Goal: Information Seeking & Learning: Learn about a topic

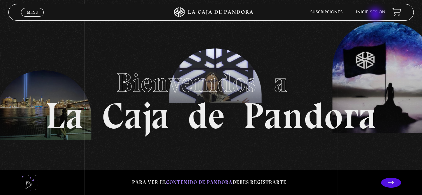
click at [376, 14] on link "Inicie sesión" at bounding box center [370, 12] width 29 height 4
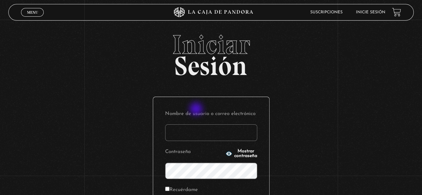
scroll to position [62, 0]
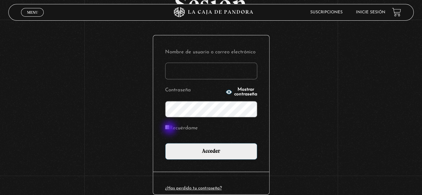
type input "[EMAIL_ADDRESS][DOMAIN_NAME]"
click at [169, 129] on input "Recuérdame" at bounding box center [167, 127] width 4 height 4
checkbox input "true"
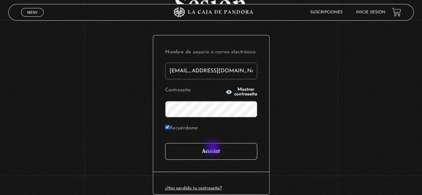
click at [213, 148] on input "Acceder" at bounding box center [211, 151] width 92 height 17
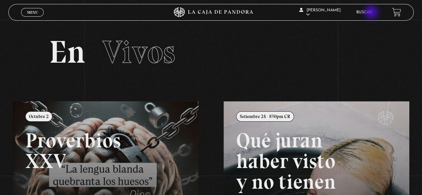
click at [372, 13] on link "Buscar" at bounding box center [364, 12] width 16 height 4
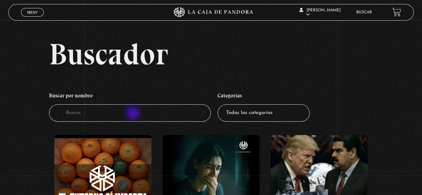
click at [134, 114] on input "Buscador" at bounding box center [130, 113] width 162 height 18
type input "GREE"
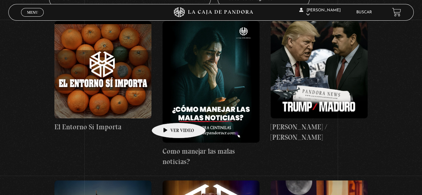
scroll to position [114, 0]
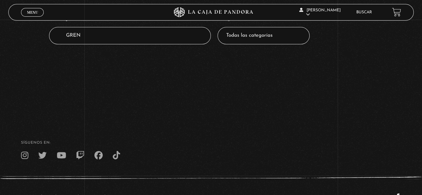
scroll to position [80, 0]
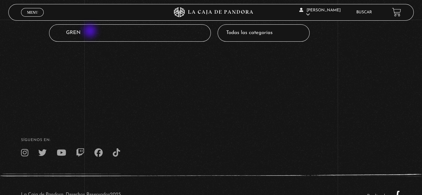
click at [91, 32] on input "GREN" at bounding box center [130, 33] width 162 height 18
type input "GREE"
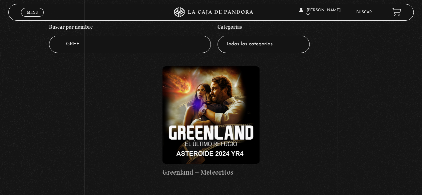
scroll to position [69, 0]
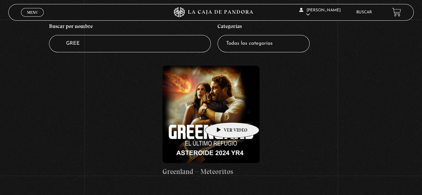
click at [221, 112] on figure at bounding box center [210, 114] width 97 height 97
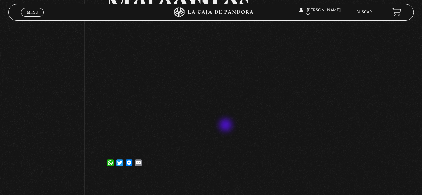
scroll to position [94, 0]
click at [272, 160] on div "WhatsApp Twitter Messenger Email" at bounding box center [211, 159] width 210 height 13
click at [229, 166] on div "WhatsApp Twitter Messenger Email" at bounding box center [211, 159] width 210 height 13
